Goal: Information Seeking & Learning: Find specific fact

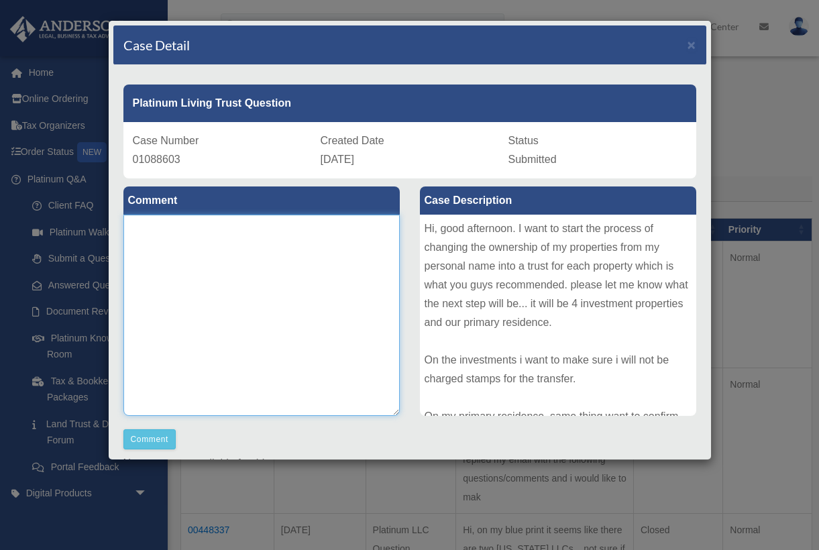
click at [276, 311] on textarea at bounding box center [261, 315] width 276 height 201
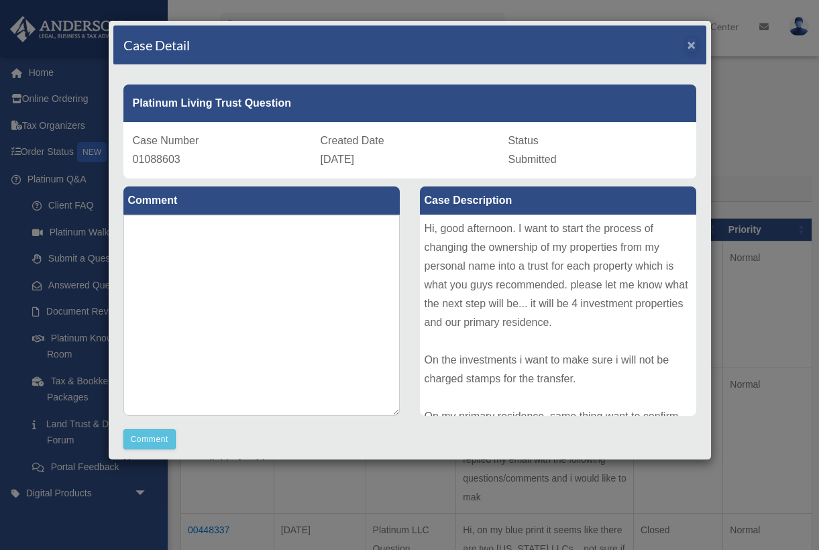
click at [690, 42] on span "×" at bounding box center [692, 44] width 9 height 15
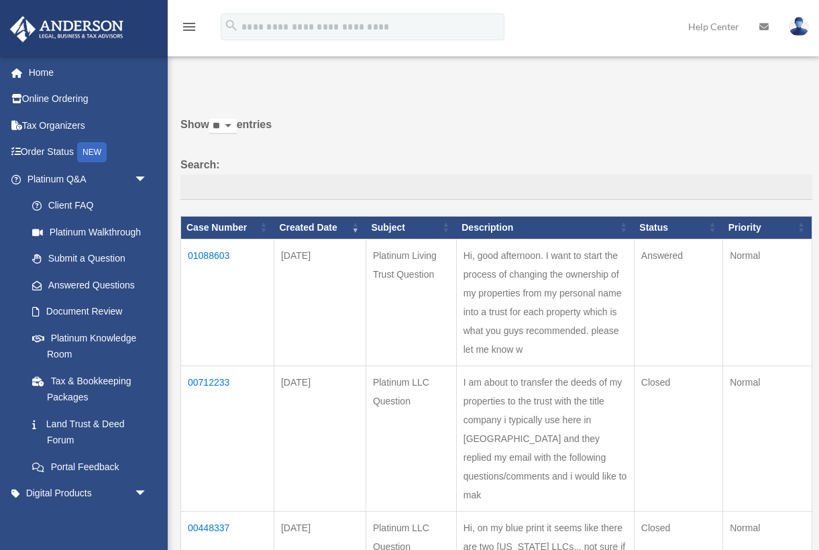
scroll to position [2, 0]
click at [223, 261] on td "01088603" at bounding box center [227, 302] width 93 height 127
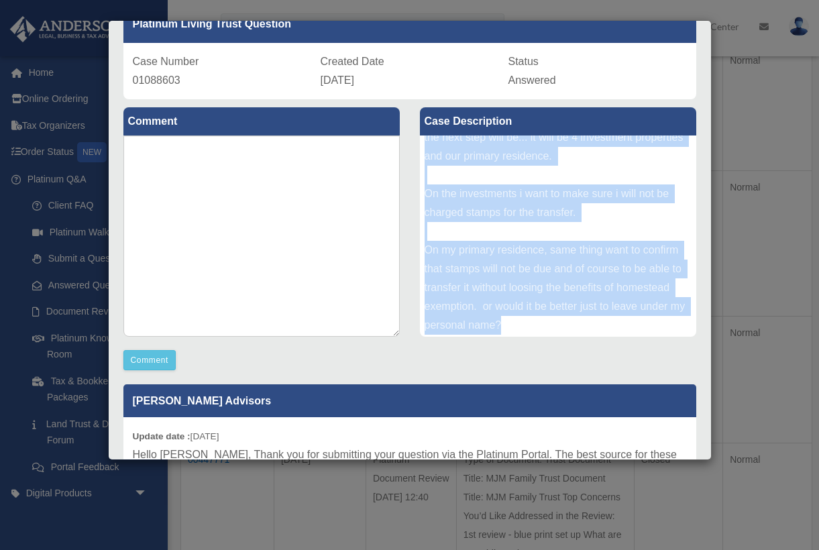
scroll to position [90, 0]
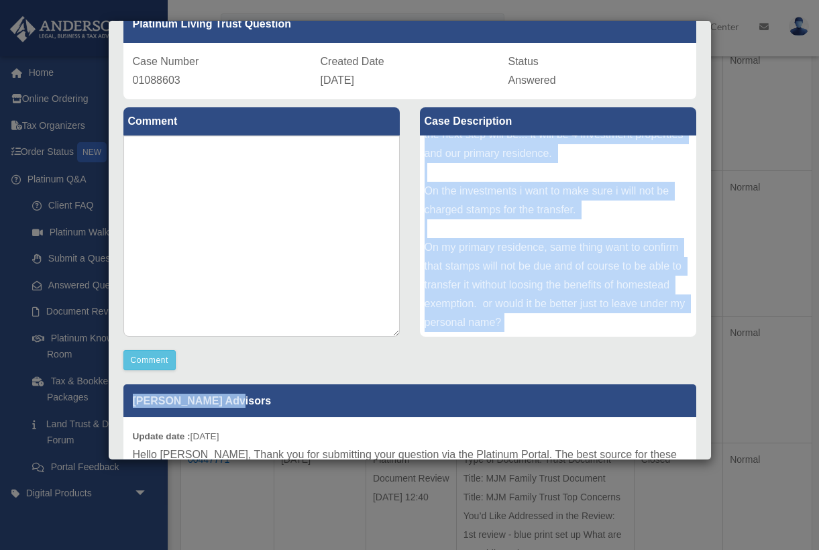
drag, startPoint x: 425, startPoint y: 148, endPoint x: 527, endPoint y: 397, distance: 269.0
click at [527, 397] on div "Comment Comment Case Description" at bounding box center [409, 345] width 593 height 492
click at [549, 257] on div "Hi, good afternoon. I want to start the process of changing the ownership of my…" at bounding box center [558, 236] width 276 height 201
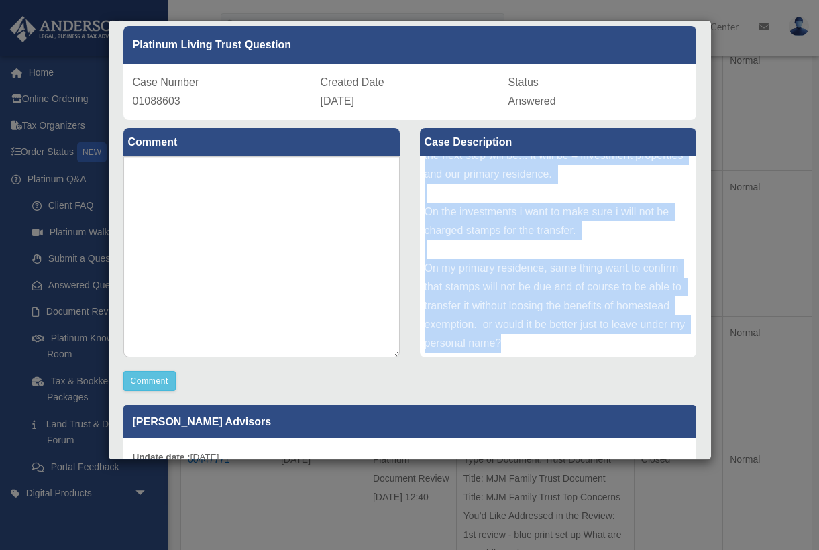
drag, startPoint x: 425, startPoint y: 168, endPoint x: 535, endPoint y: 347, distance: 209.6
click at [535, 347] on div "Hi, good afternoon. I want to start the process of changing the ownership of my…" at bounding box center [558, 256] width 276 height 201
click at [533, 232] on div "Hi, good afternoon. I want to start the process of changing the ownership of my…" at bounding box center [558, 256] width 276 height 201
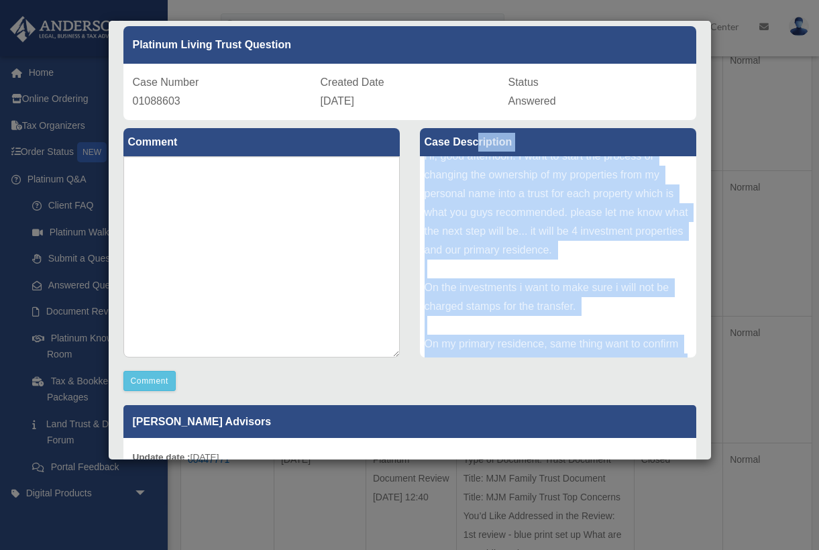
scroll to position [0, 0]
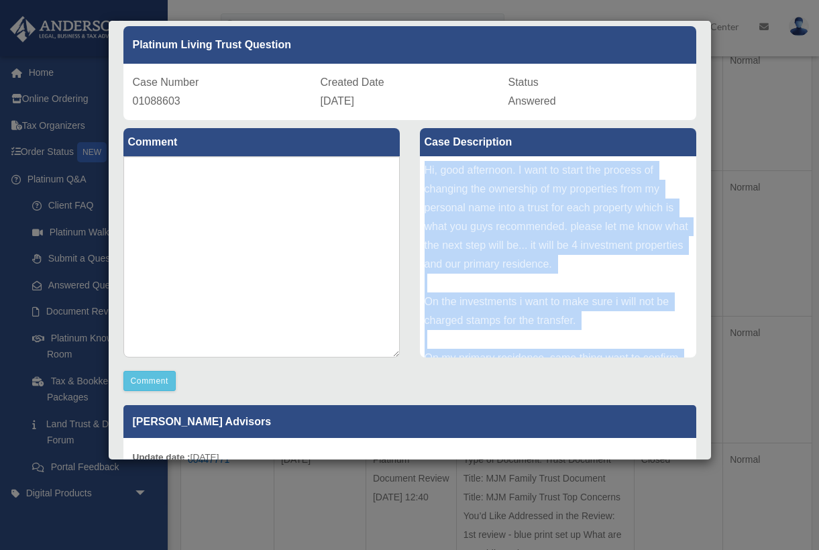
drag, startPoint x: 513, startPoint y: 346, endPoint x: 423, endPoint y: 168, distance: 199.5
click at [423, 168] on div "Hi, good afternoon. I want to start the process of changing the ownership of my…" at bounding box center [558, 256] width 276 height 201
copy div "Hi, good afternoon. I want to start the process of changing the ownership of my…"
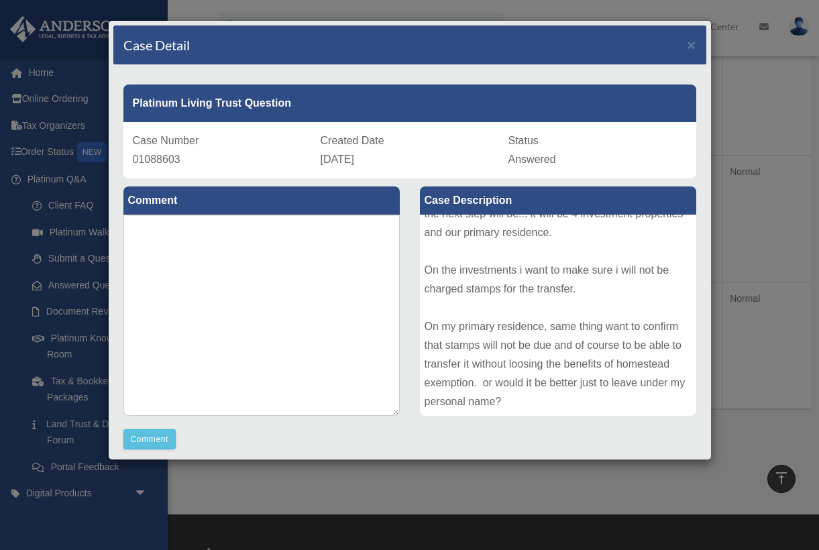
scroll to position [278, 0]
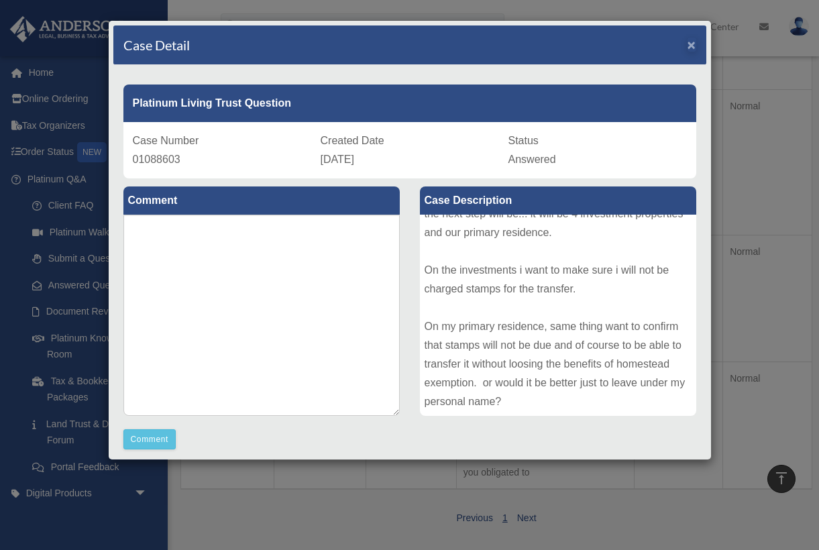
click at [692, 47] on span "×" at bounding box center [692, 44] width 9 height 15
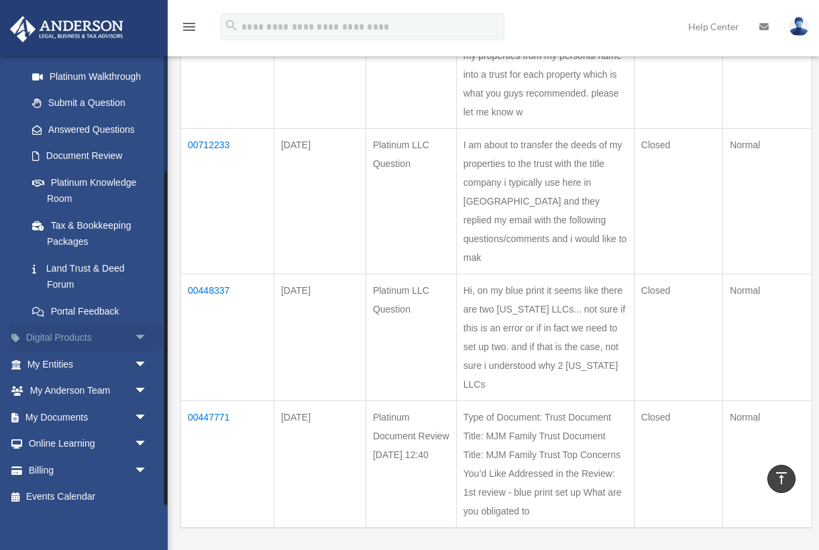
scroll to position [241, 0]
click at [90, 383] on link "My Anderson Team arrow_drop_down" at bounding box center [88, 391] width 158 height 27
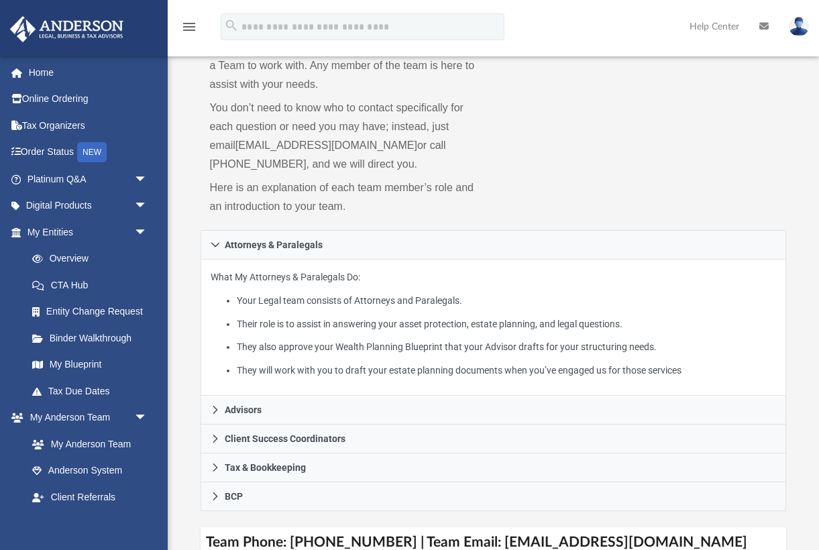
scroll to position [129, 0]
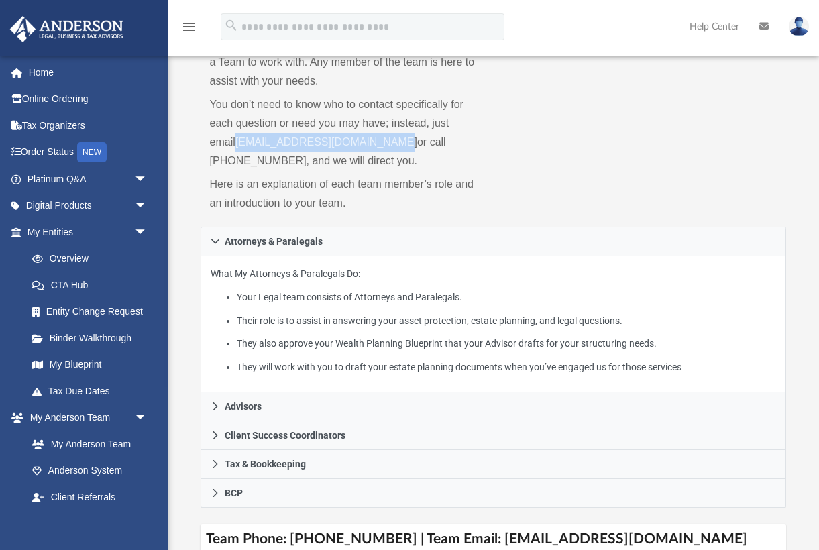
drag, startPoint x: 204, startPoint y: 141, endPoint x: 367, endPoint y: 144, distance: 163.0
click at [367, 144] on div "While a client of Anderson you will be assigned a Team to work with. Any member…" at bounding box center [347, 126] width 293 height 202
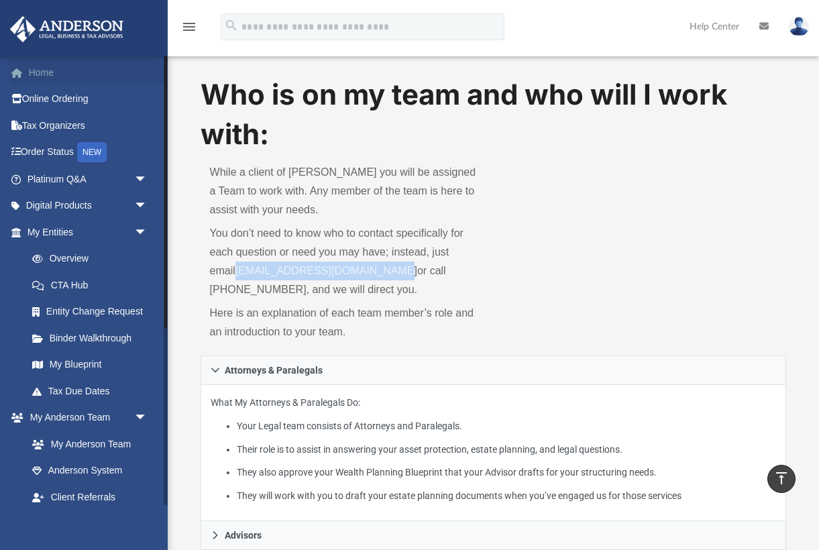
scroll to position [0, 0]
click at [93, 176] on link "Platinum Q&A arrow_drop_down" at bounding box center [88, 179] width 158 height 27
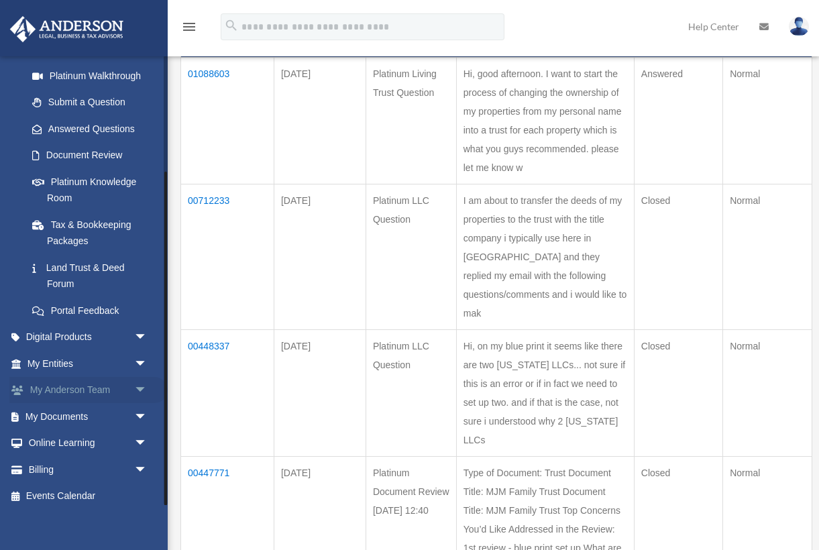
scroll to position [156, 0]
click at [93, 383] on link "My Anderson Team arrow_drop_down" at bounding box center [88, 391] width 158 height 27
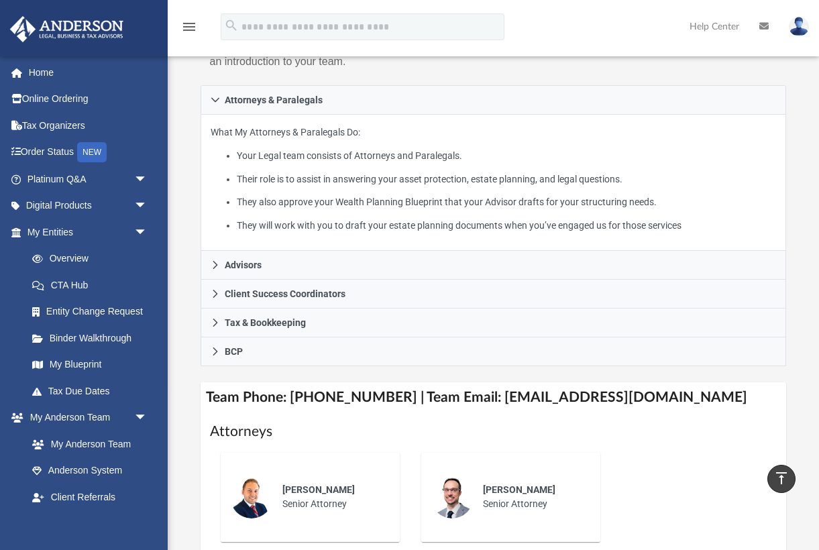
scroll to position [252, 0]
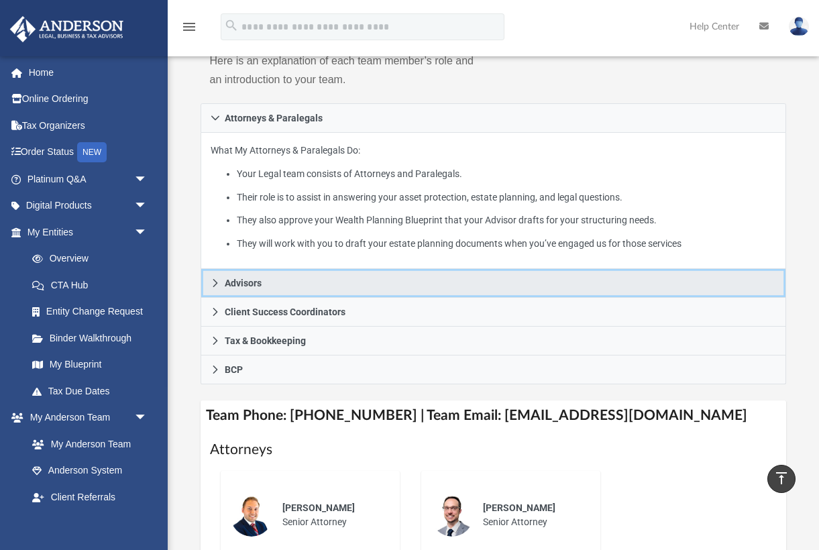
click at [234, 273] on link "Advisors" at bounding box center [494, 283] width 586 height 29
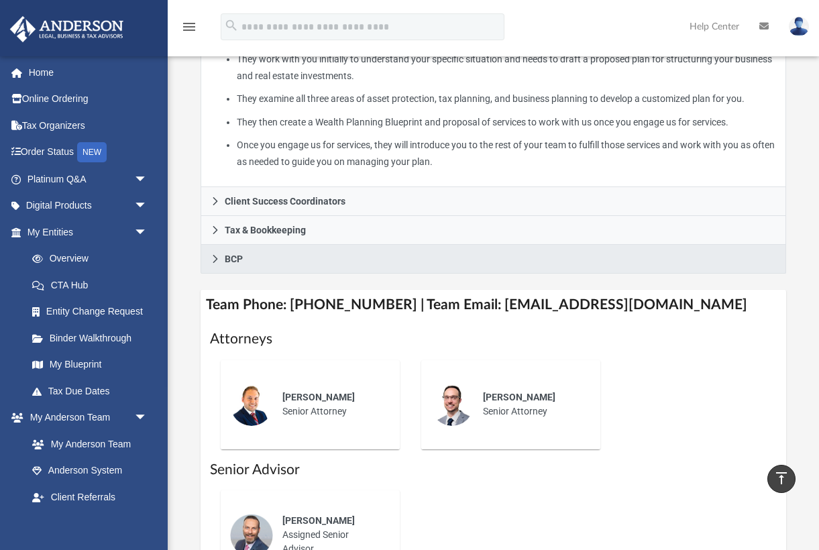
scroll to position [398, 0]
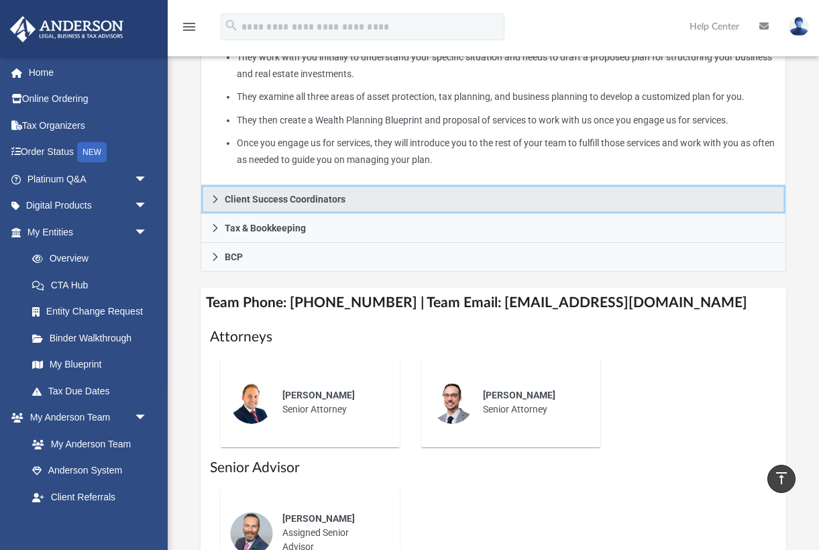
click at [250, 195] on span "Client Success Coordinators" at bounding box center [285, 199] width 121 height 9
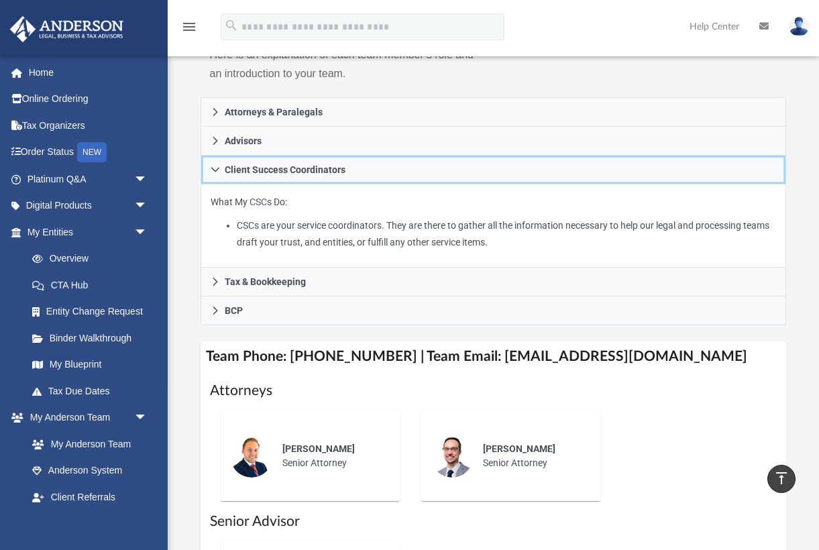
scroll to position [271, 0]
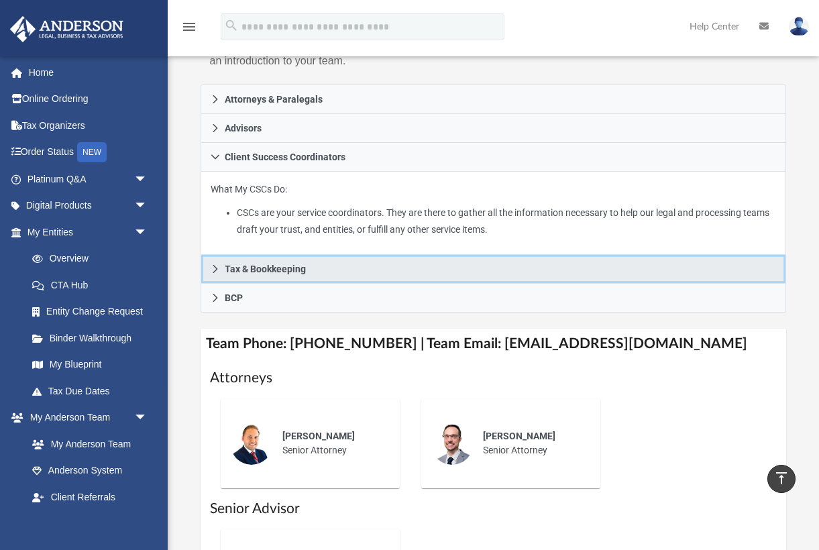
click at [277, 264] on span "Tax & Bookkeeping" at bounding box center [265, 268] width 81 height 9
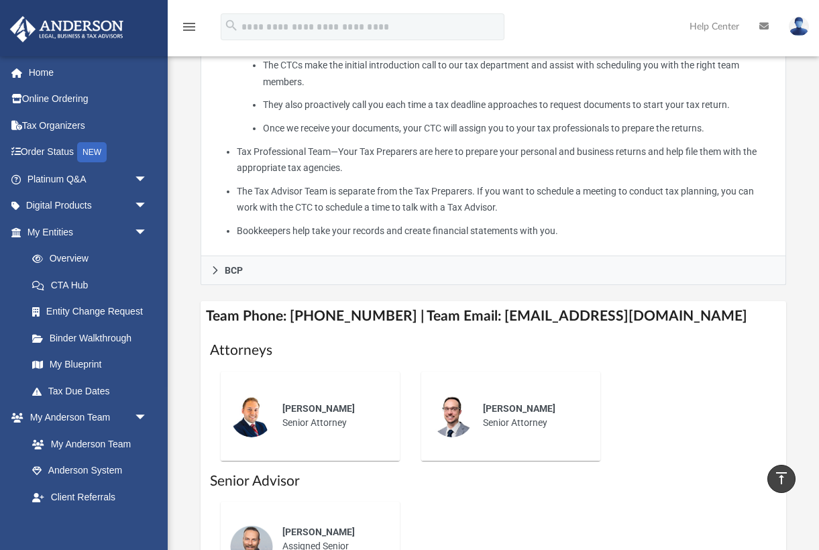
scroll to position [531, 0]
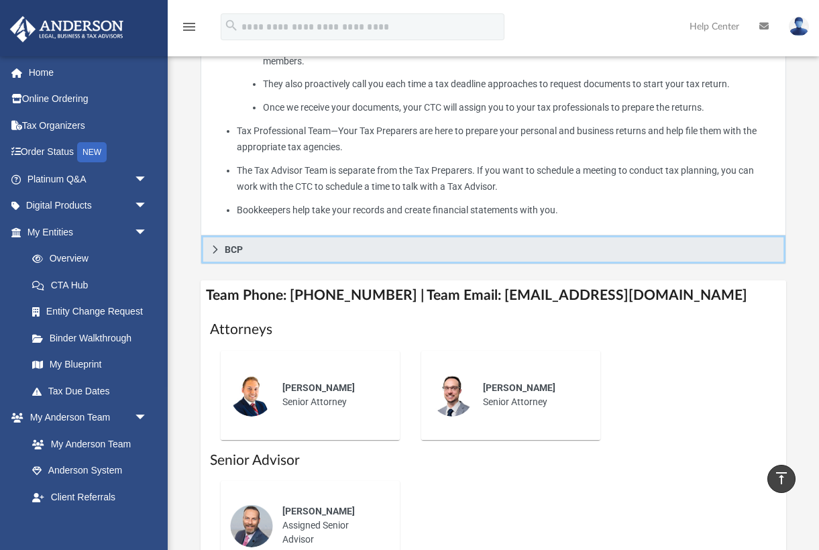
click at [231, 245] on span "BCP" at bounding box center [234, 249] width 18 height 9
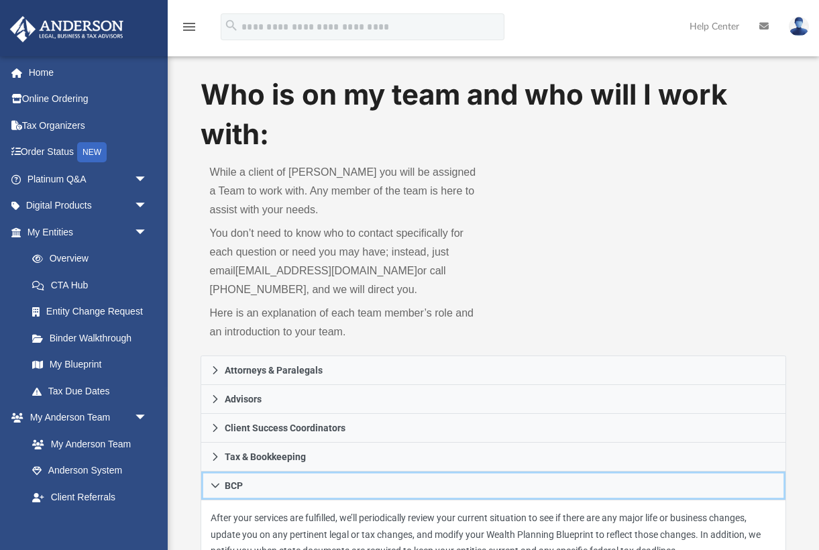
scroll to position [0, 0]
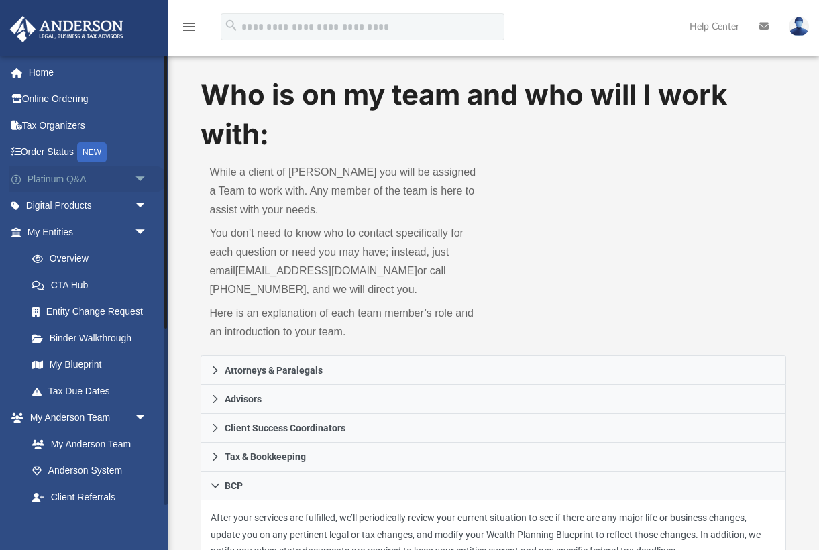
click at [82, 180] on link "Platinum Q&A arrow_drop_down" at bounding box center [88, 179] width 158 height 27
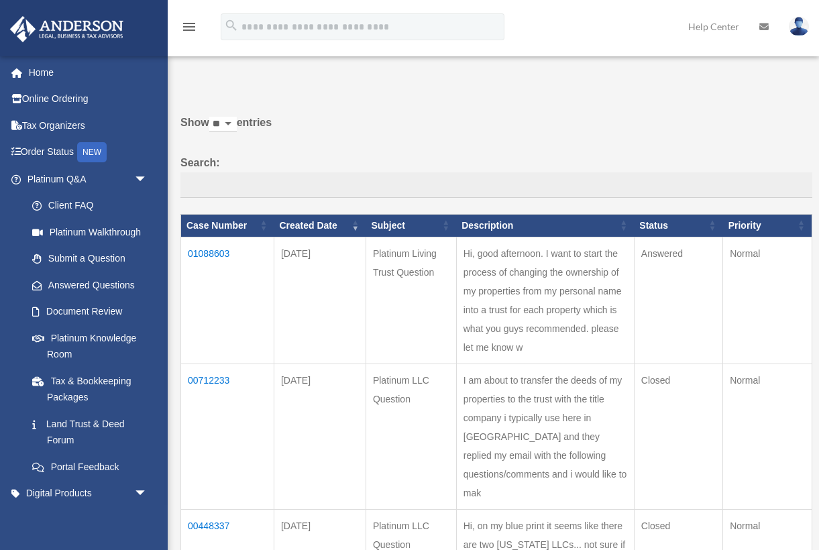
scroll to position [19, 0]
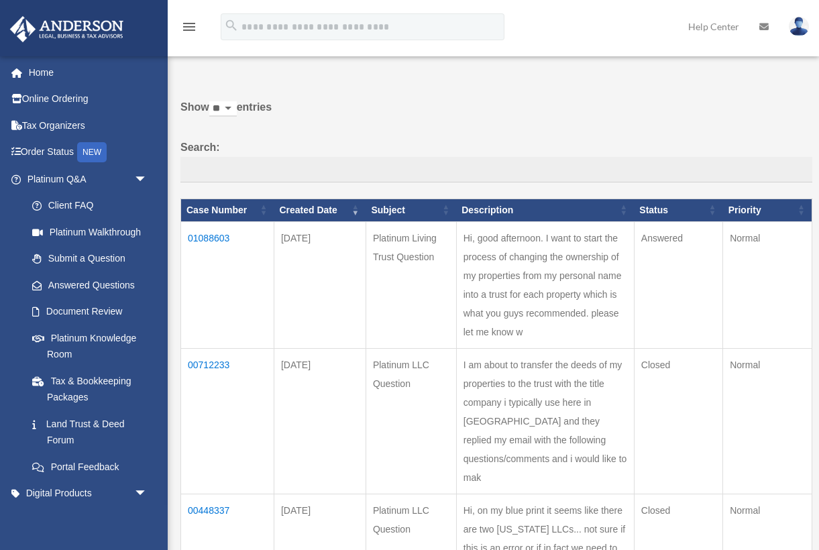
click at [220, 246] on td "01088603" at bounding box center [227, 284] width 93 height 127
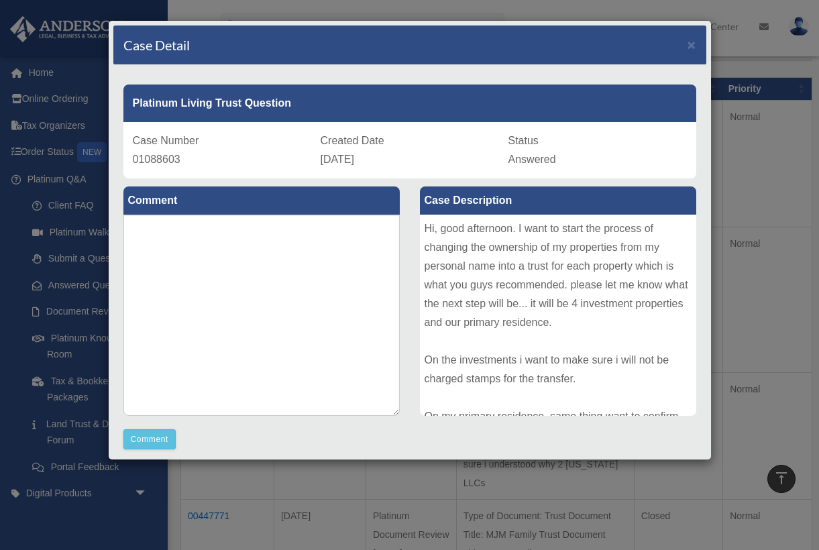
scroll to position [144, 0]
click at [695, 44] on span "×" at bounding box center [692, 44] width 9 height 15
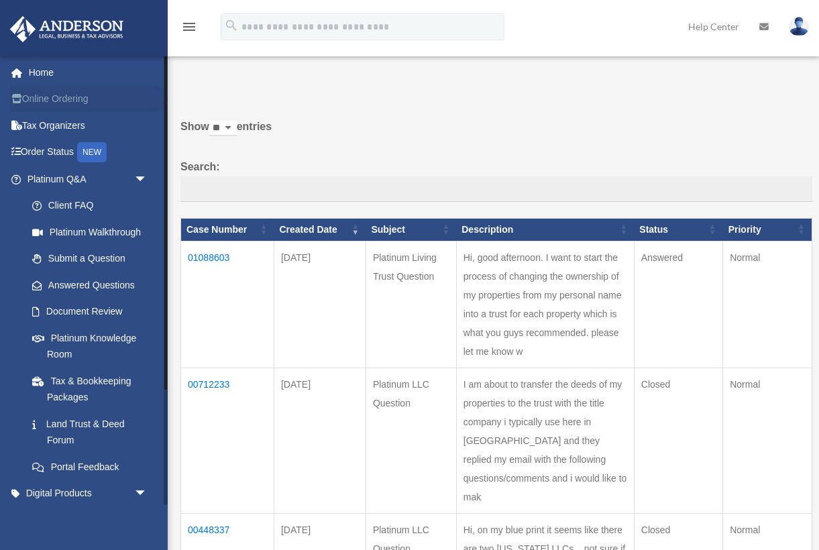
scroll to position [0, 0]
click at [46, 75] on link "Home" at bounding box center [88, 72] width 158 height 27
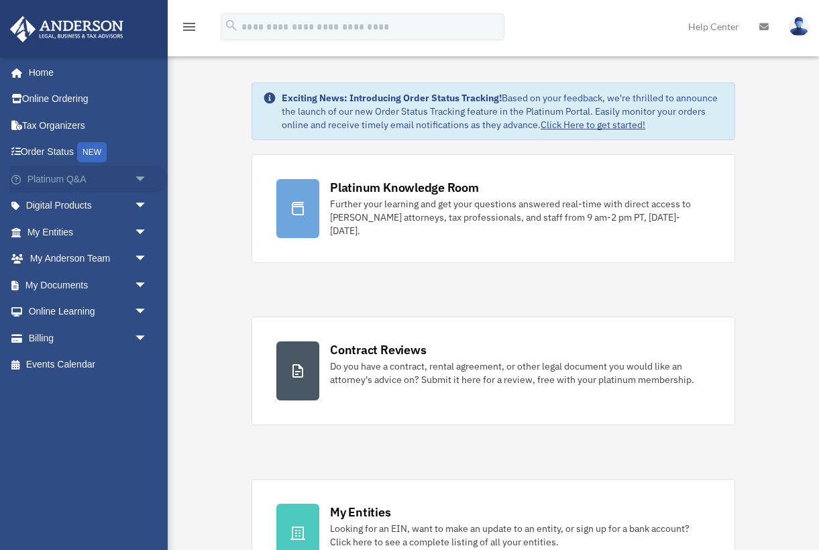
click at [107, 172] on link "Platinum Q&A arrow_drop_down" at bounding box center [88, 179] width 158 height 27
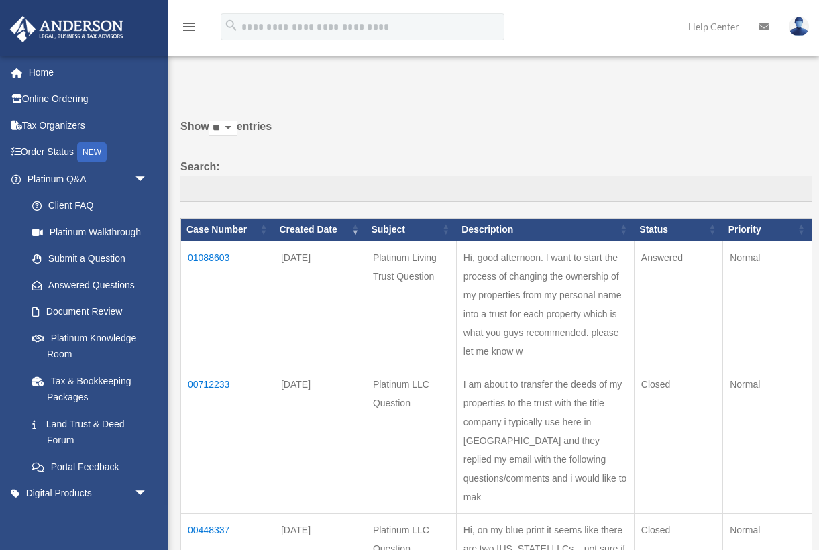
click at [212, 265] on td "01088603" at bounding box center [227, 304] width 93 height 127
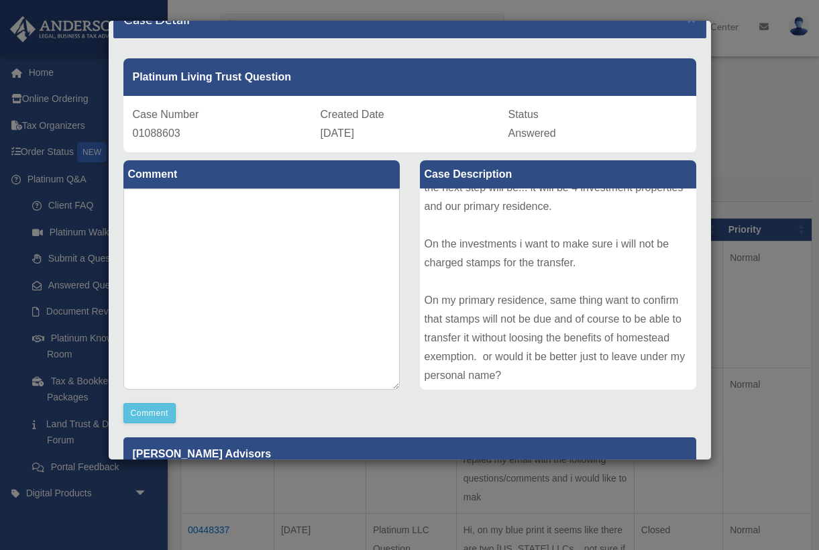
scroll to position [90, 0]
click at [363, 482] on div "Case Detail × Platinum Living Trust Question Case Number 01088603 Created Date …" at bounding box center [409, 275] width 819 height 550
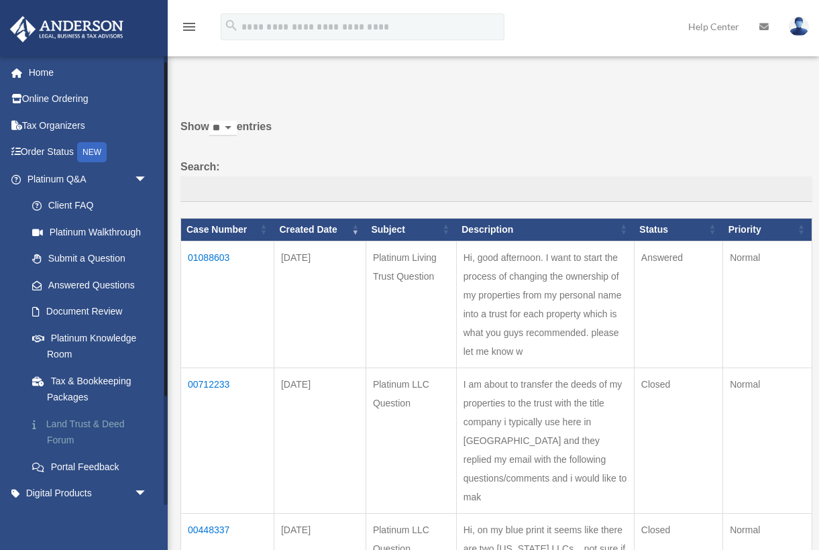
scroll to position [93, 0]
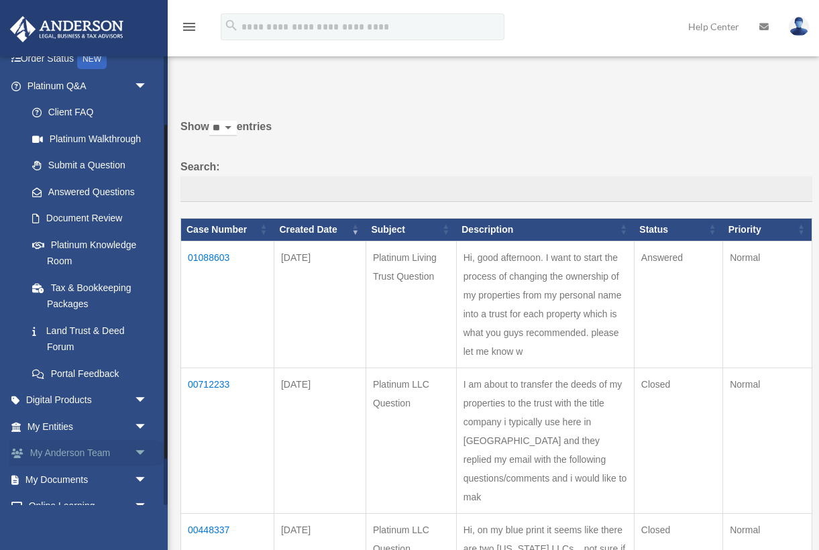
click at [90, 441] on link "My Anderson Team arrow_drop_down" at bounding box center [88, 453] width 158 height 27
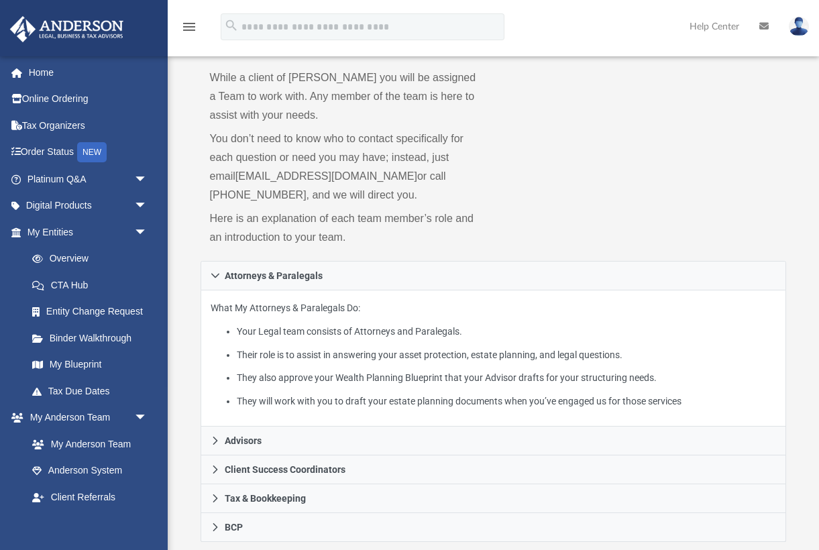
scroll to position [87, 0]
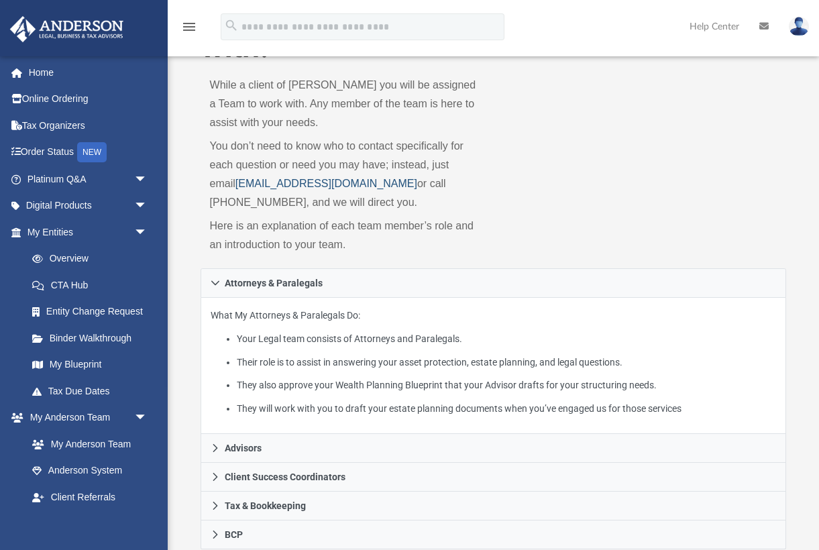
click at [293, 184] on link "[EMAIL_ADDRESS][DOMAIN_NAME]" at bounding box center [326, 183] width 182 height 11
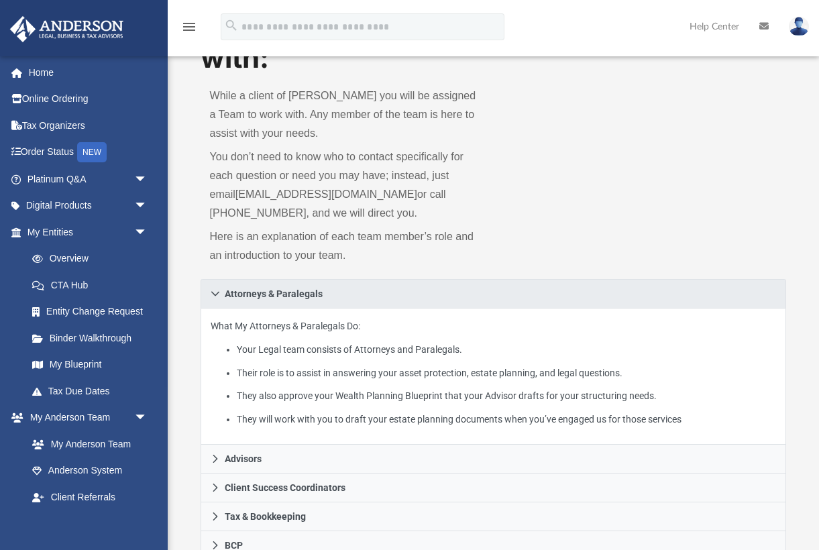
scroll to position [74, 0]
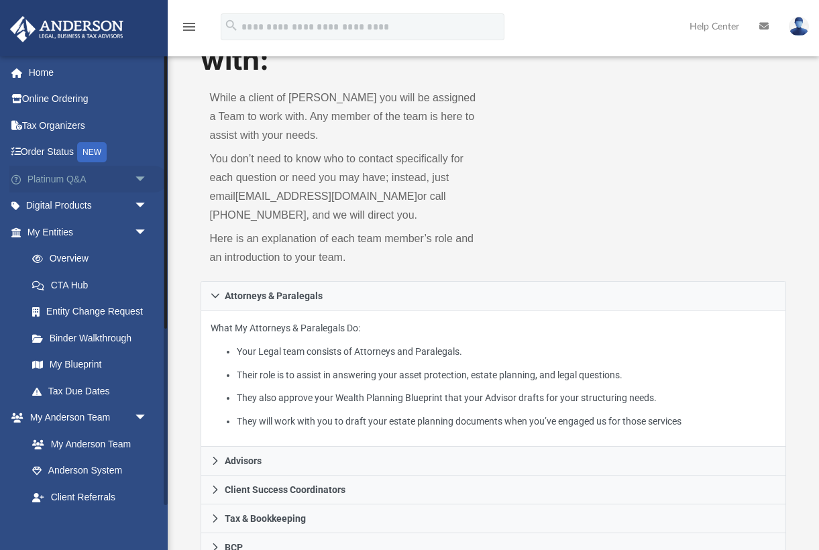
click at [87, 172] on link "Platinum Q&A arrow_drop_down" at bounding box center [88, 179] width 158 height 27
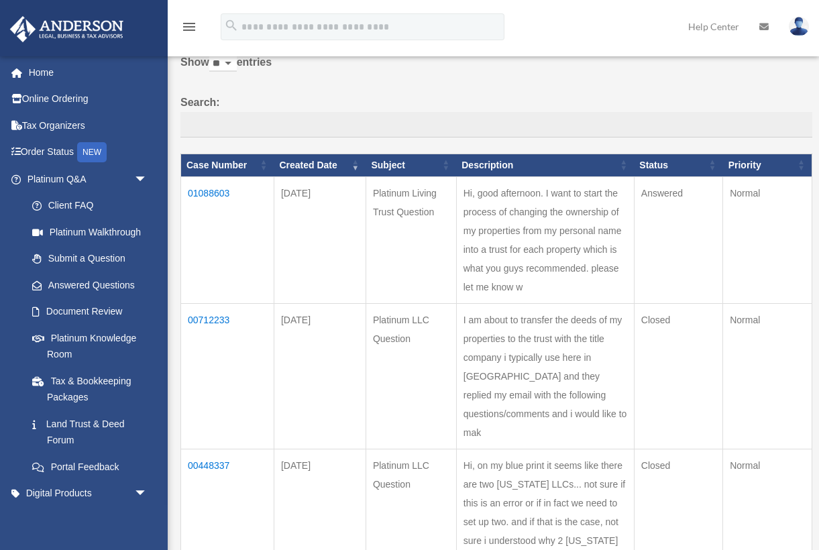
scroll to position [166, 0]
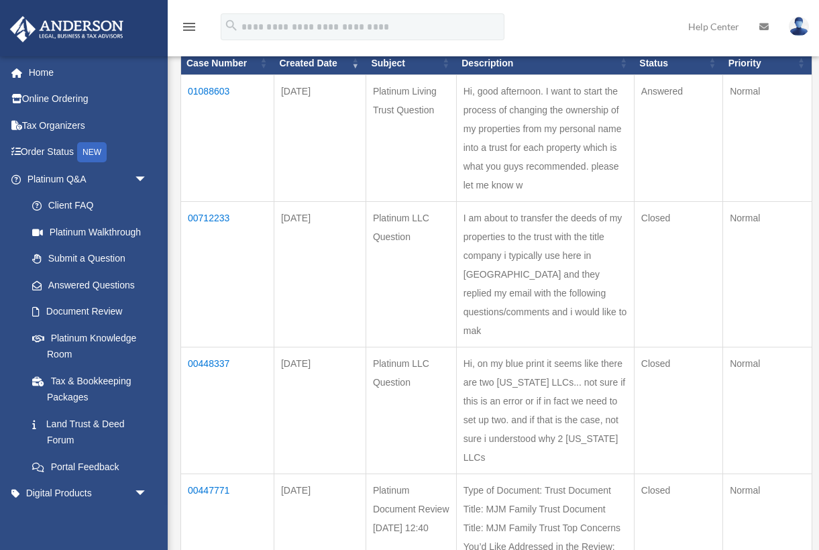
click at [612, 127] on td "Hi, good afternoon. I want to start the process of changing the ownership of my…" at bounding box center [545, 137] width 178 height 127
click at [218, 93] on td "01088603" at bounding box center [227, 137] width 93 height 127
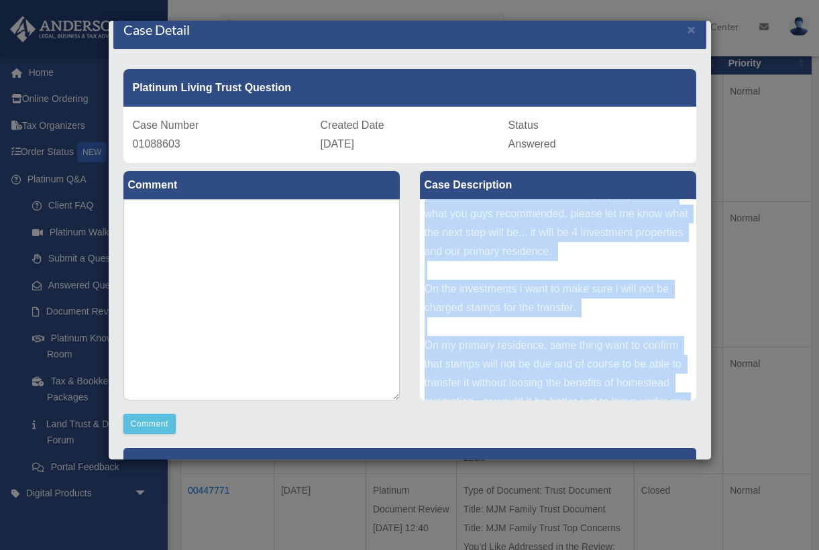
scroll to position [90, 0]
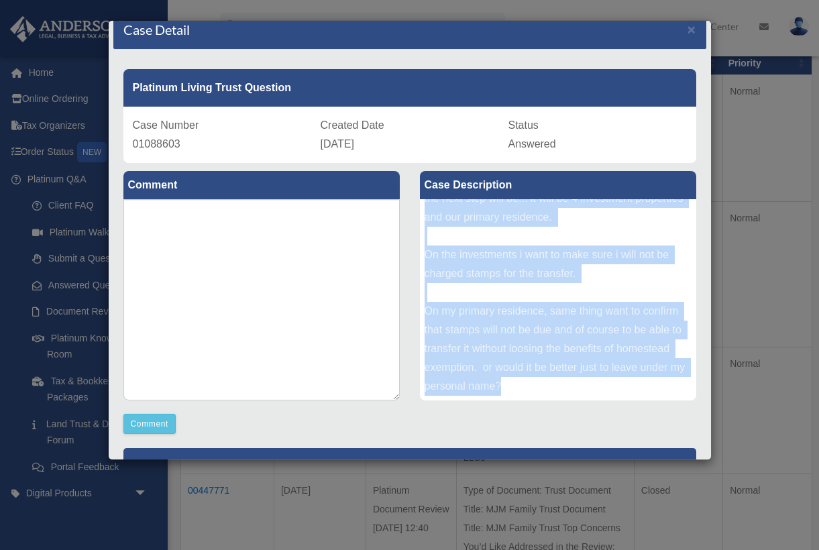
drag, startPoint x: 426, startPoint y: 211, endPoint x: 572, endPoint y: 393, distance: 233.3
click at [572, 393] on div "Hi, good afternoon. I want to start the process of changing the ownership of my…" at bounding box center [558, 299] width 276 height 201
copy div "Hi, good afternoon. I want to start the process of changing the ownership of my…"
click at [694, 31] on span "×" at bounding box center [692, 28] width 9 height 15
